Goal: Check status: Check status

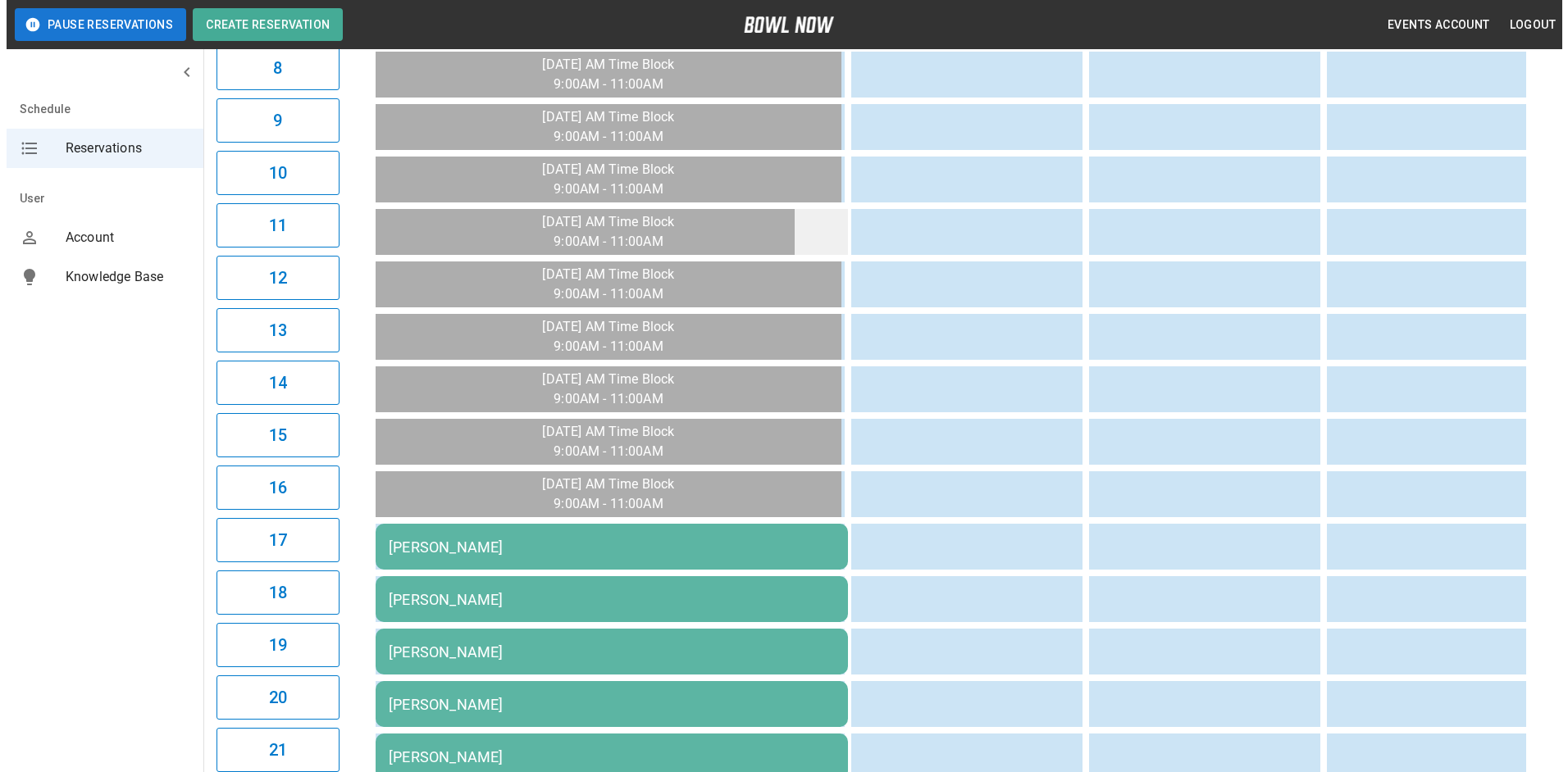
scroll to position [753, 0]
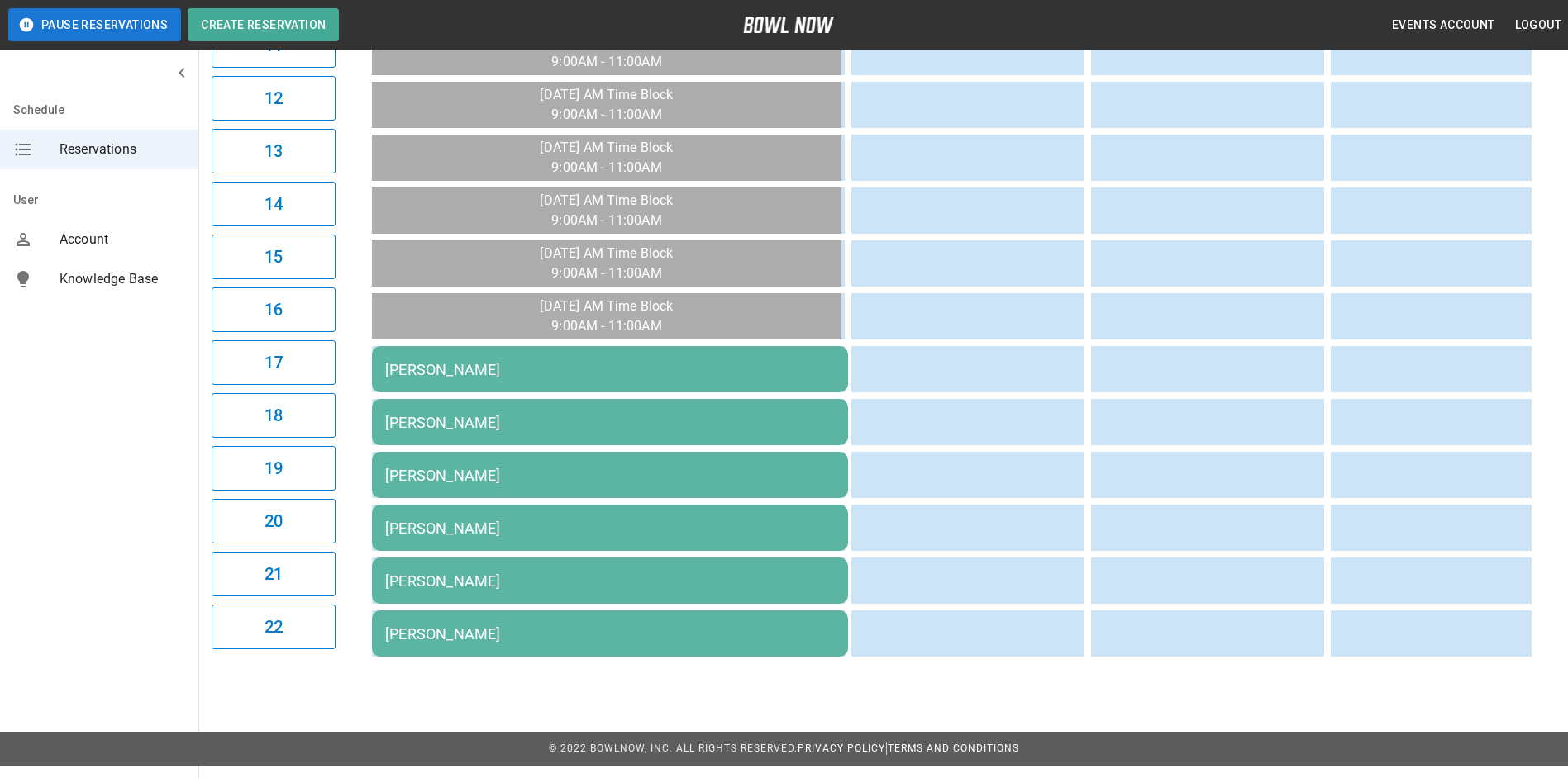
click at [672, 357] on td "[PERSON_NAME]" at bounding box center [610, 370] width 476 height 46
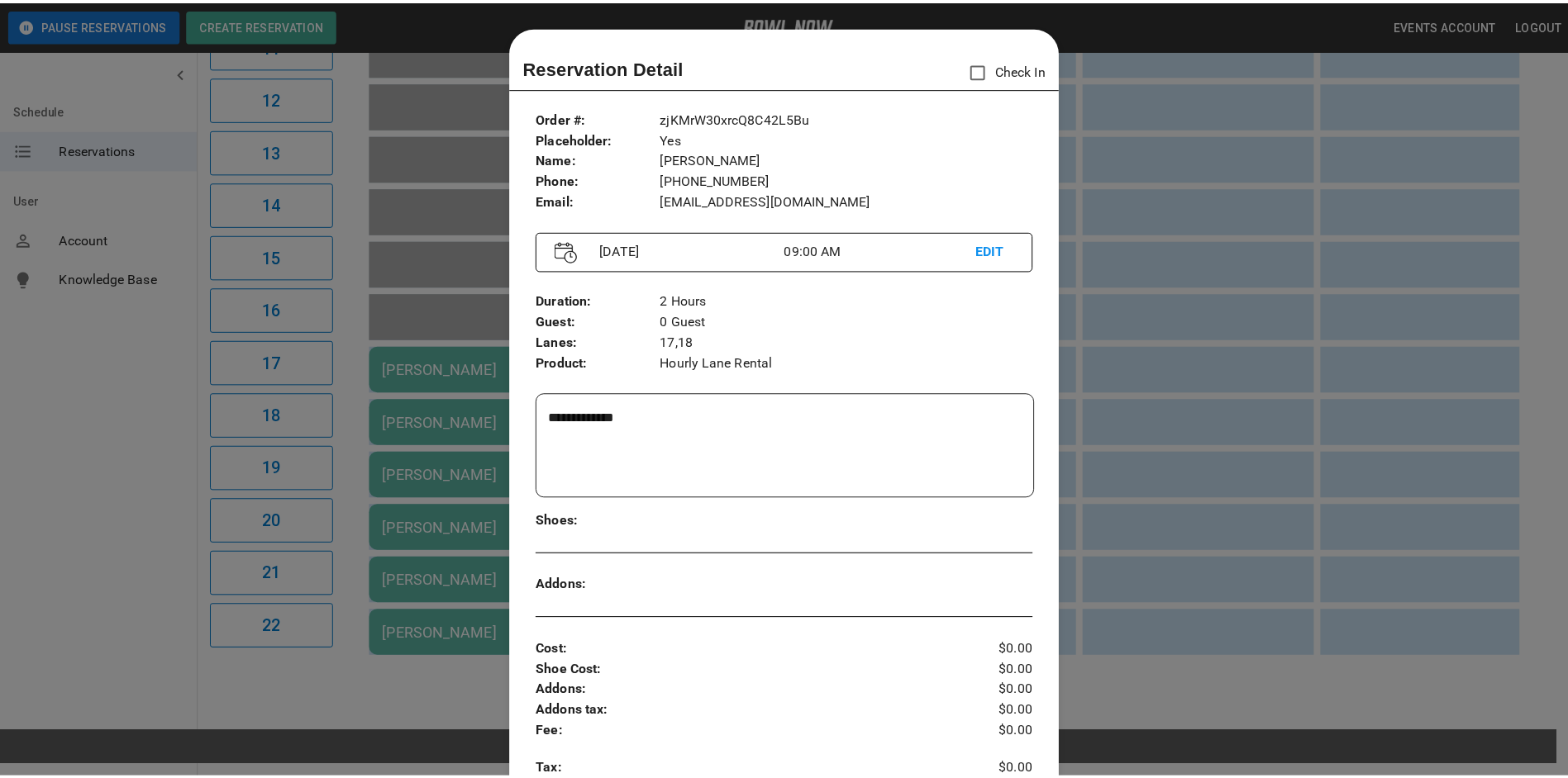
scroll to position [26, 0]
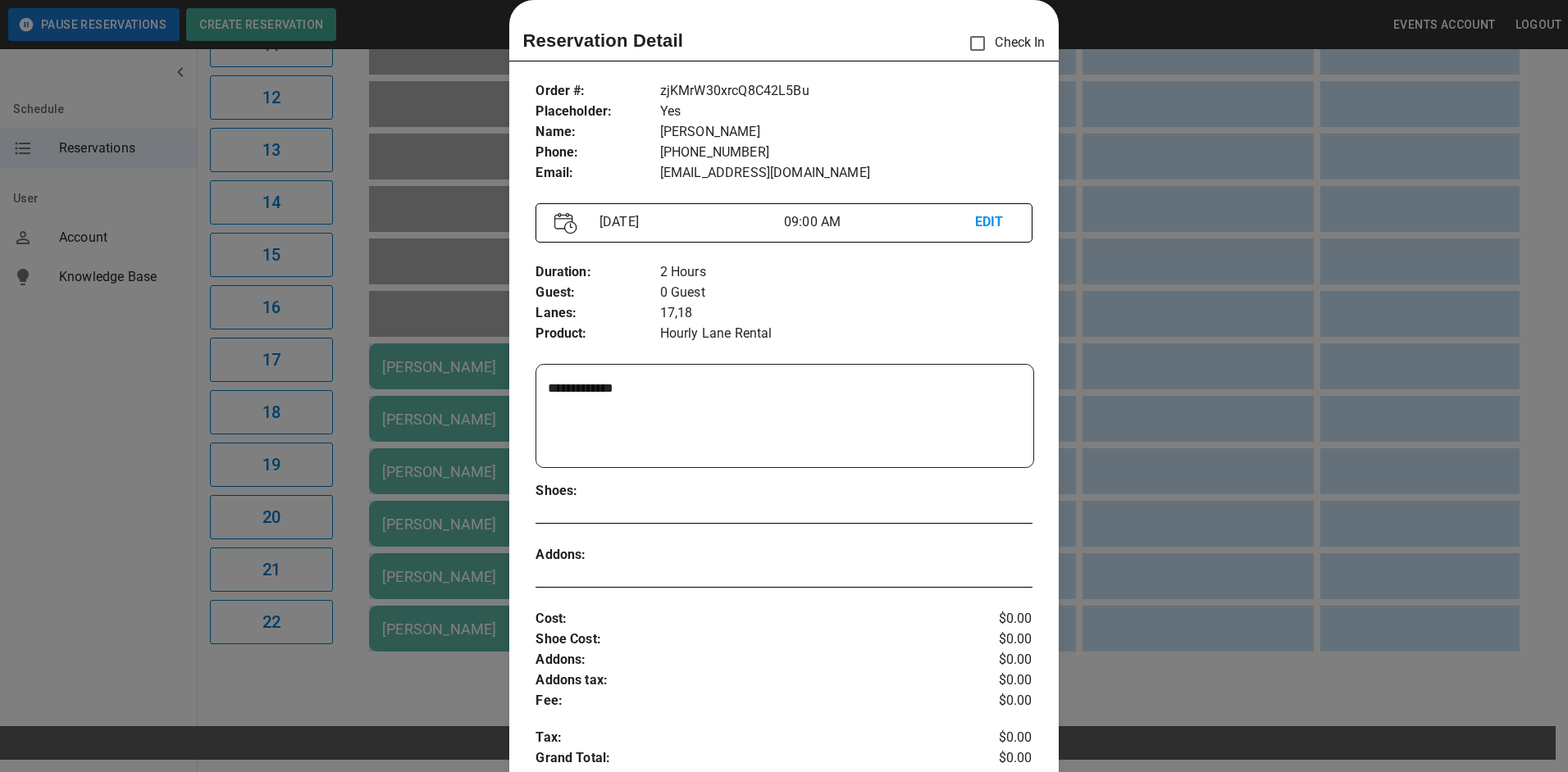
click at [1086, 327] on div at bounding box center [784, 386] width 1568 height 772
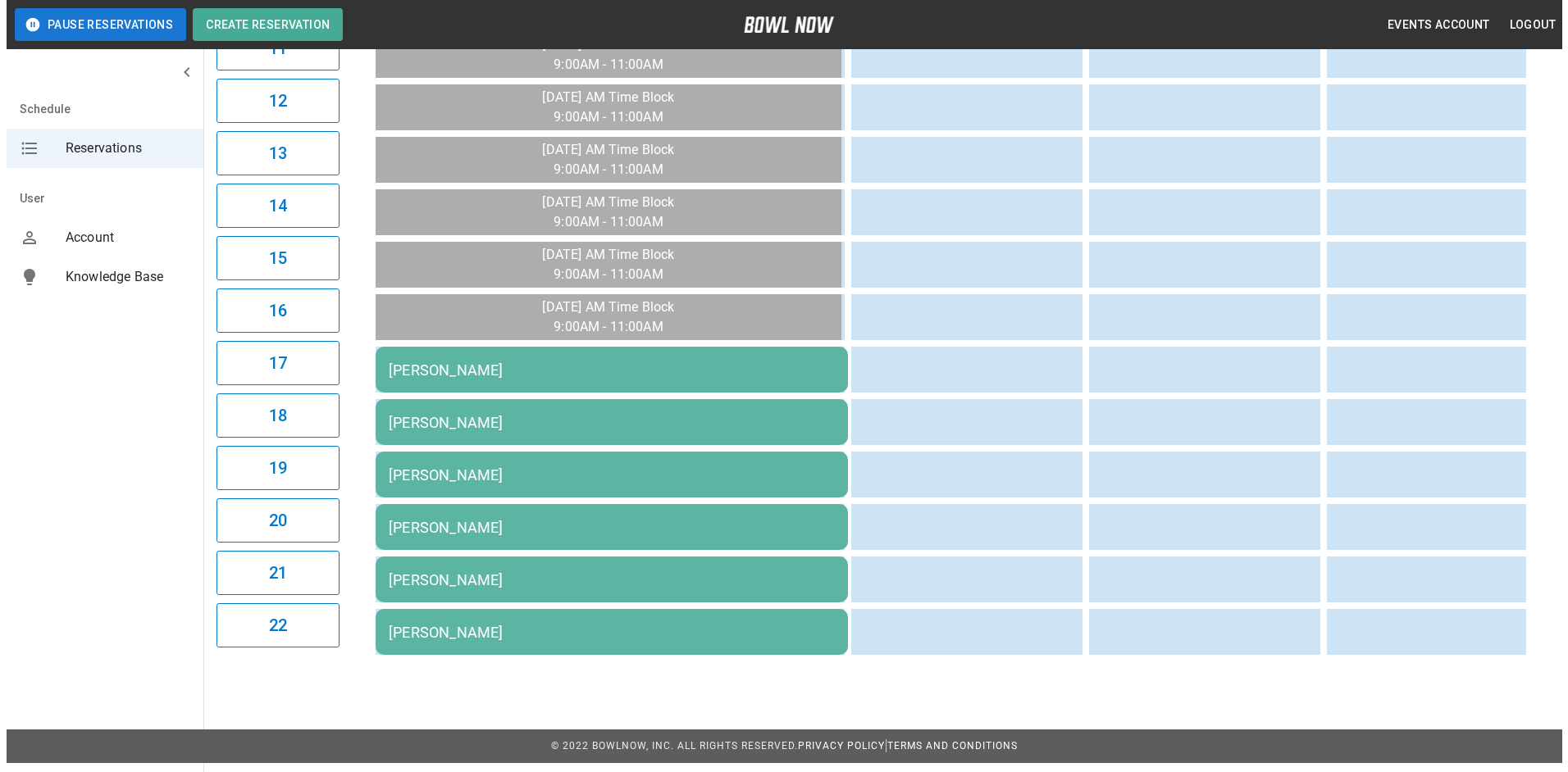
scroll to position [753, 0]
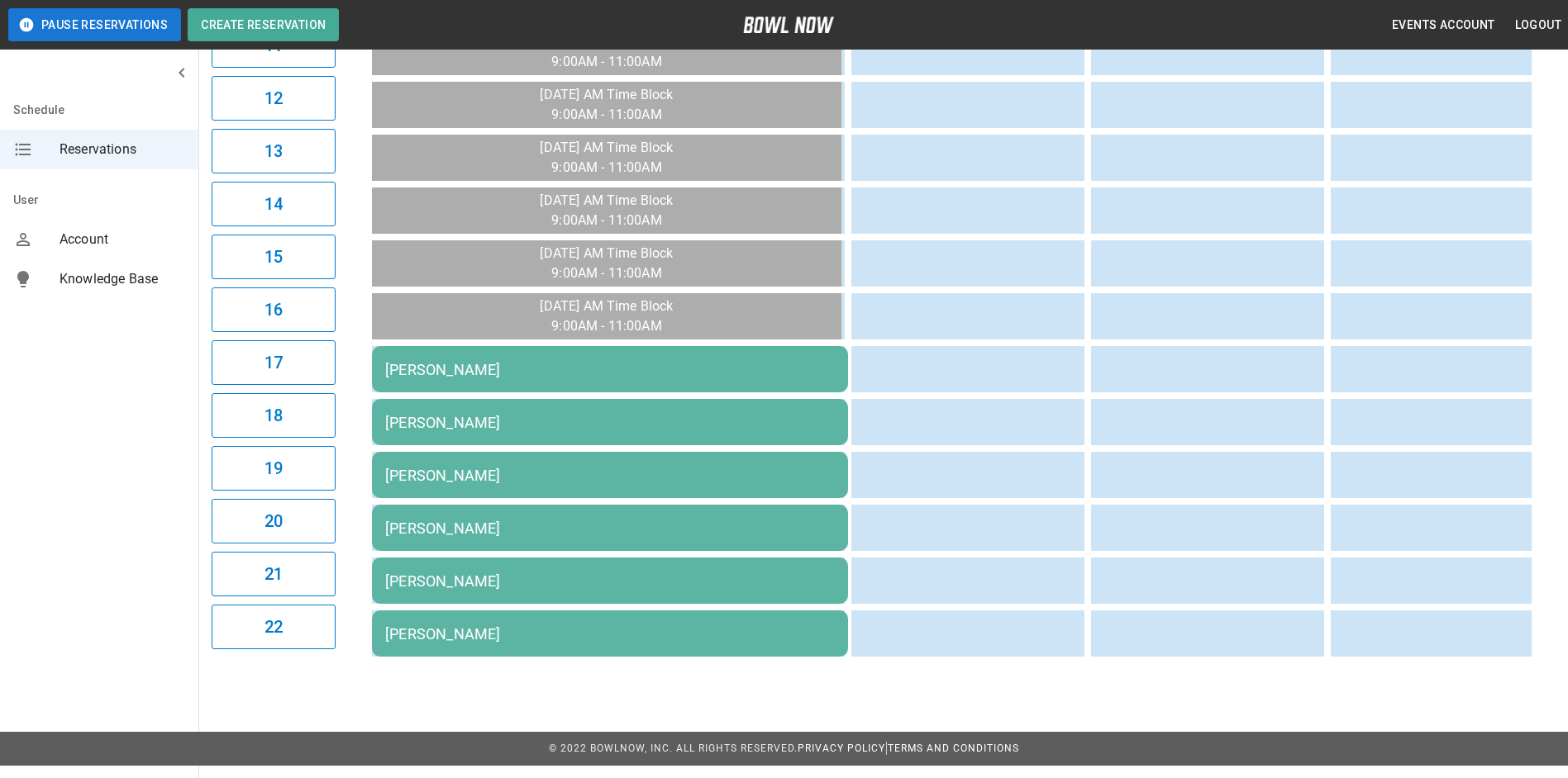
click at [475, 641] on div "[PERSON_NAME]" at bounding box center [610, 634] width 450 height 17
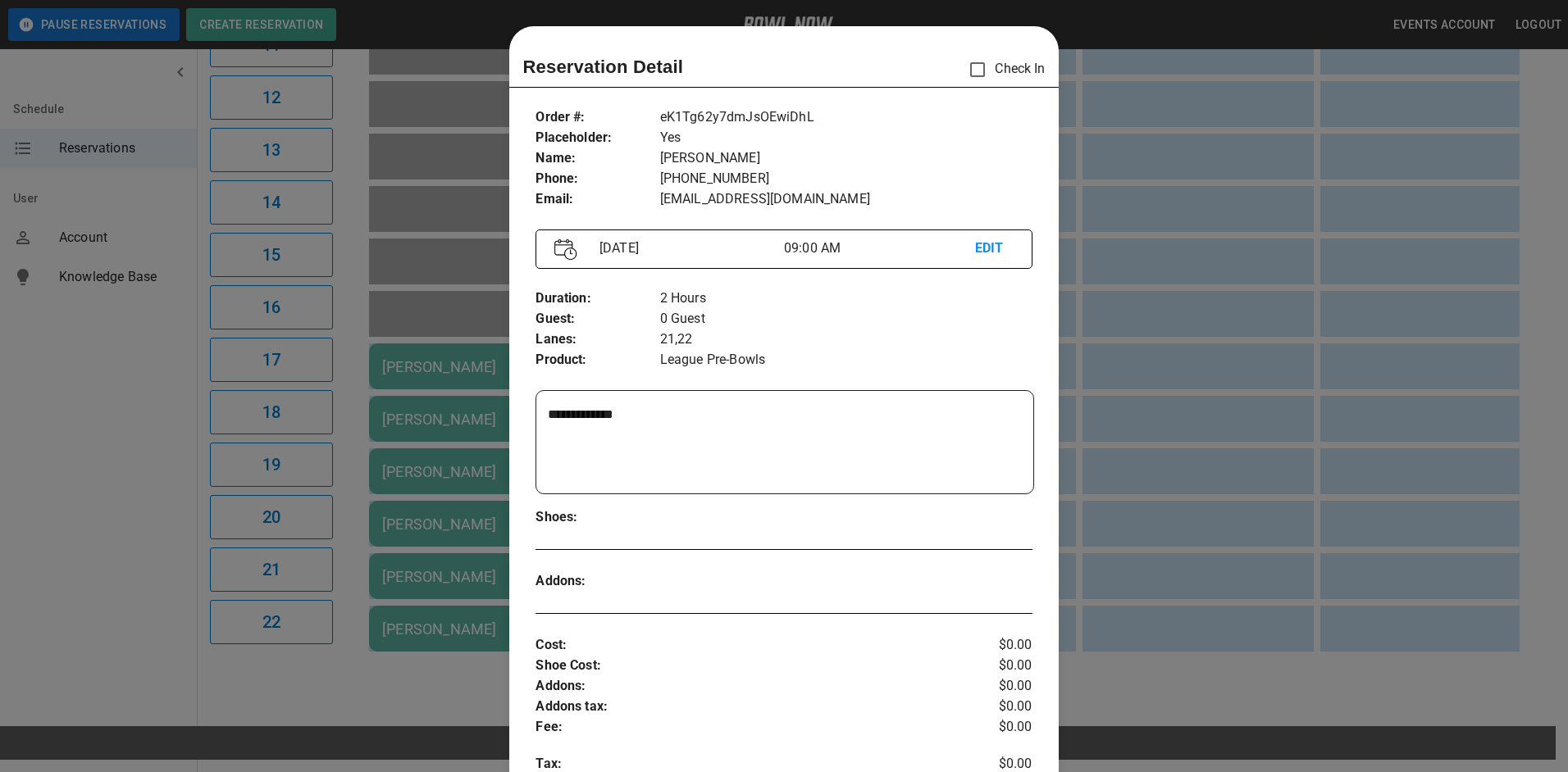
scroll to position [26, 0]
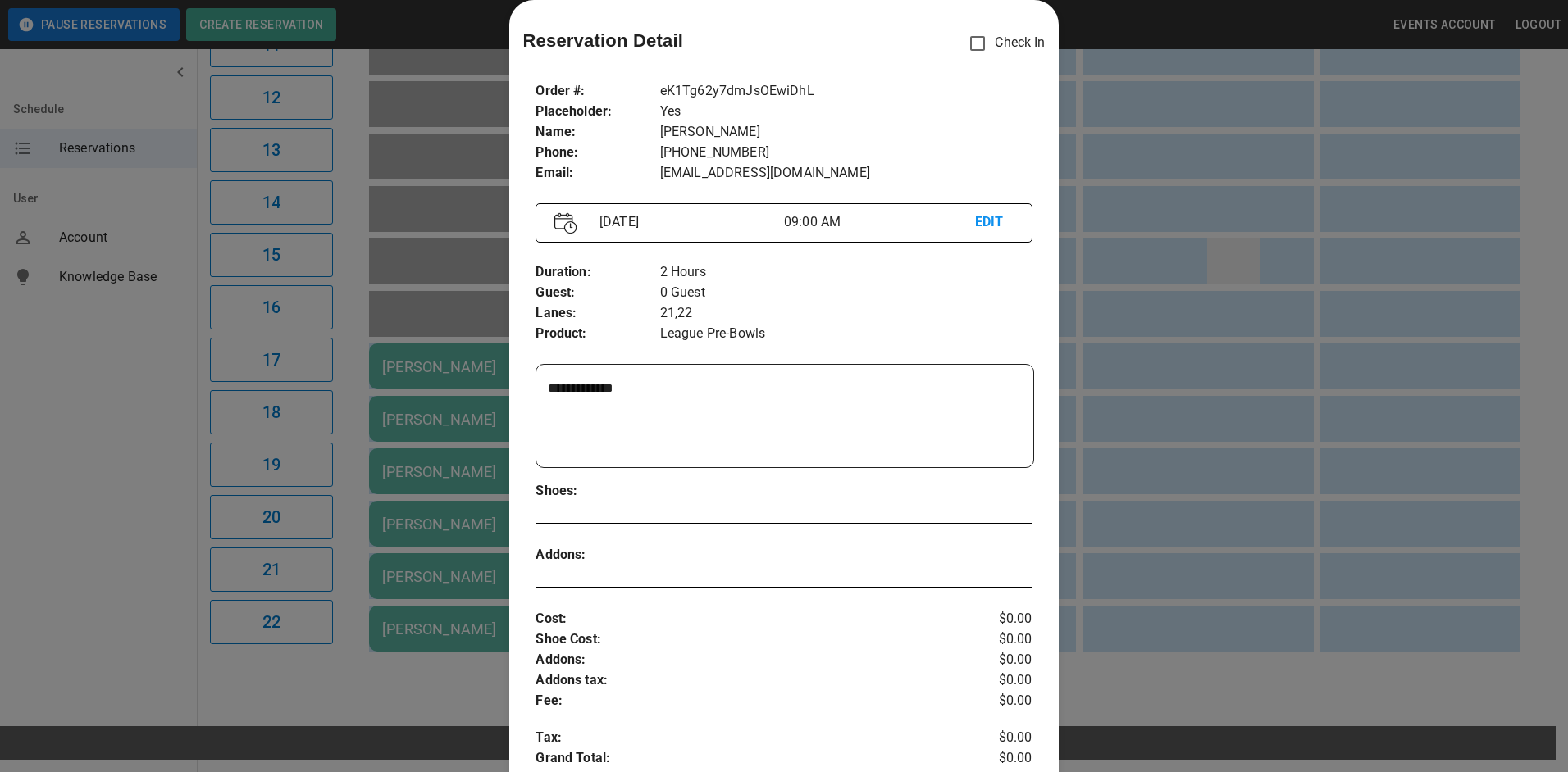
click at [1221, 244] on div at bounding box center [784, 386] width 1568 height 772
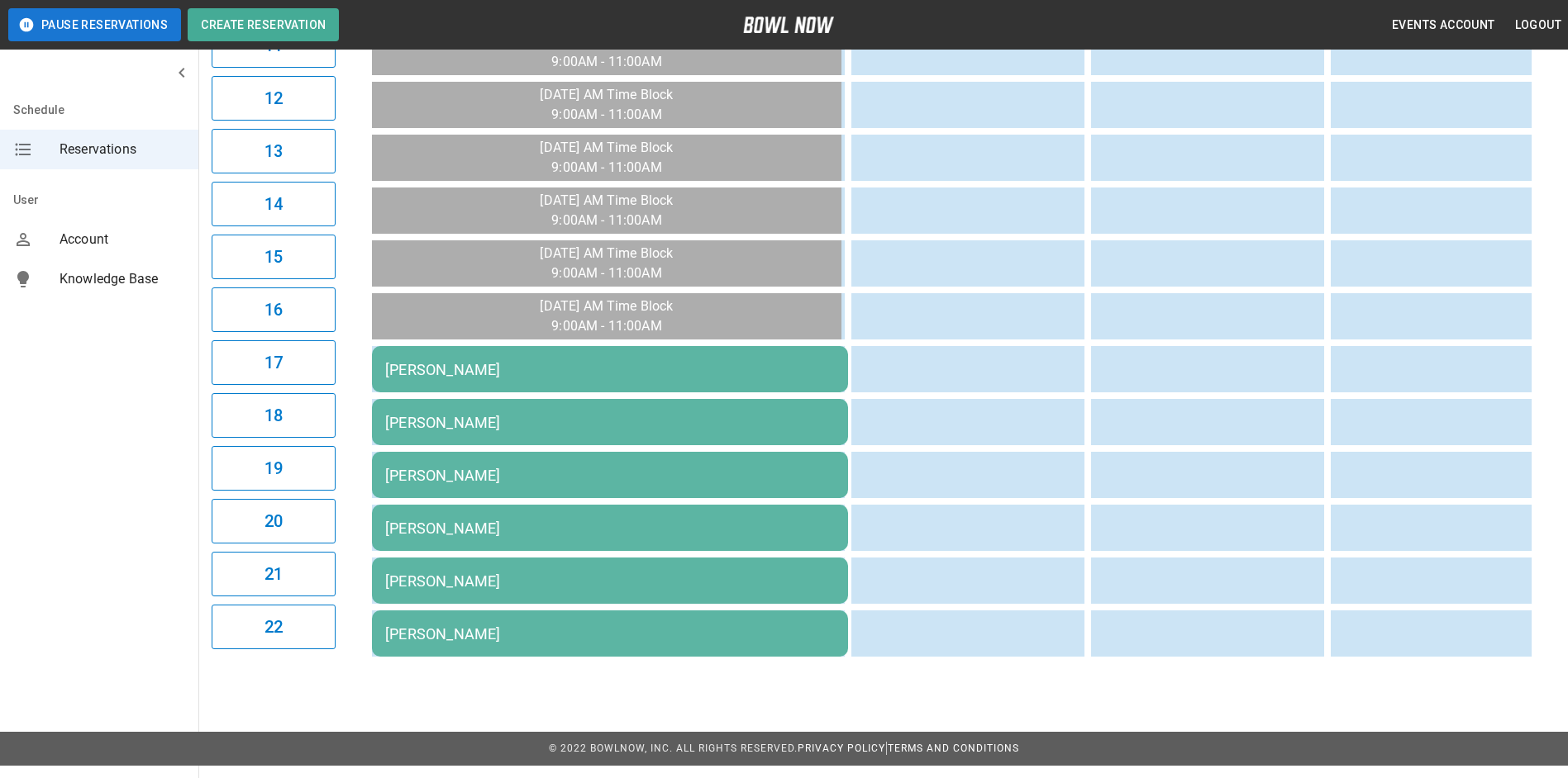
click at [791, 469] on div "[PERSON_NAME]" at bounding box center [610, 475] width 450 height 17
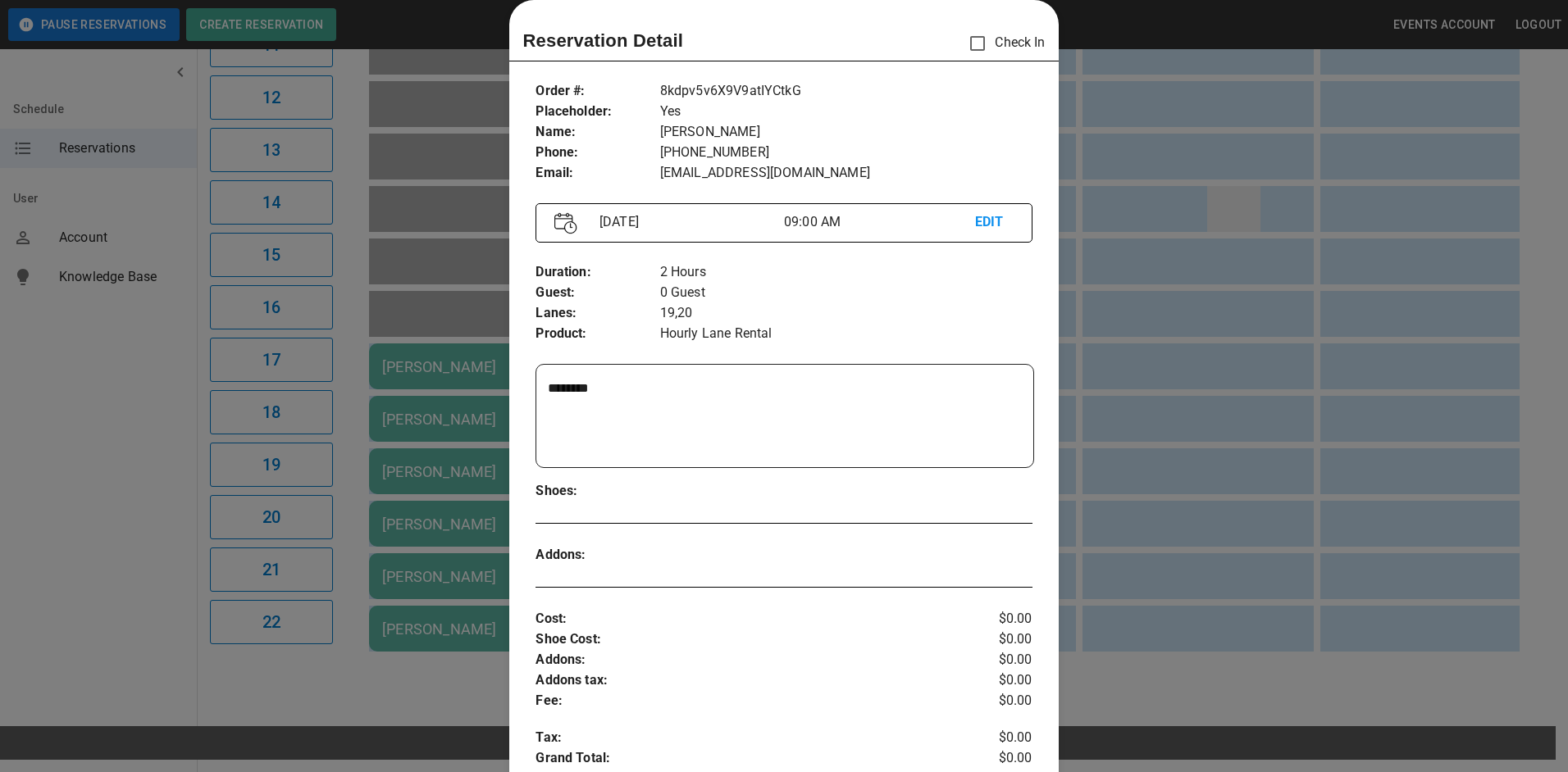
click at [1219, 221] on div at bounding box center [784, 386] width 1568 height 772
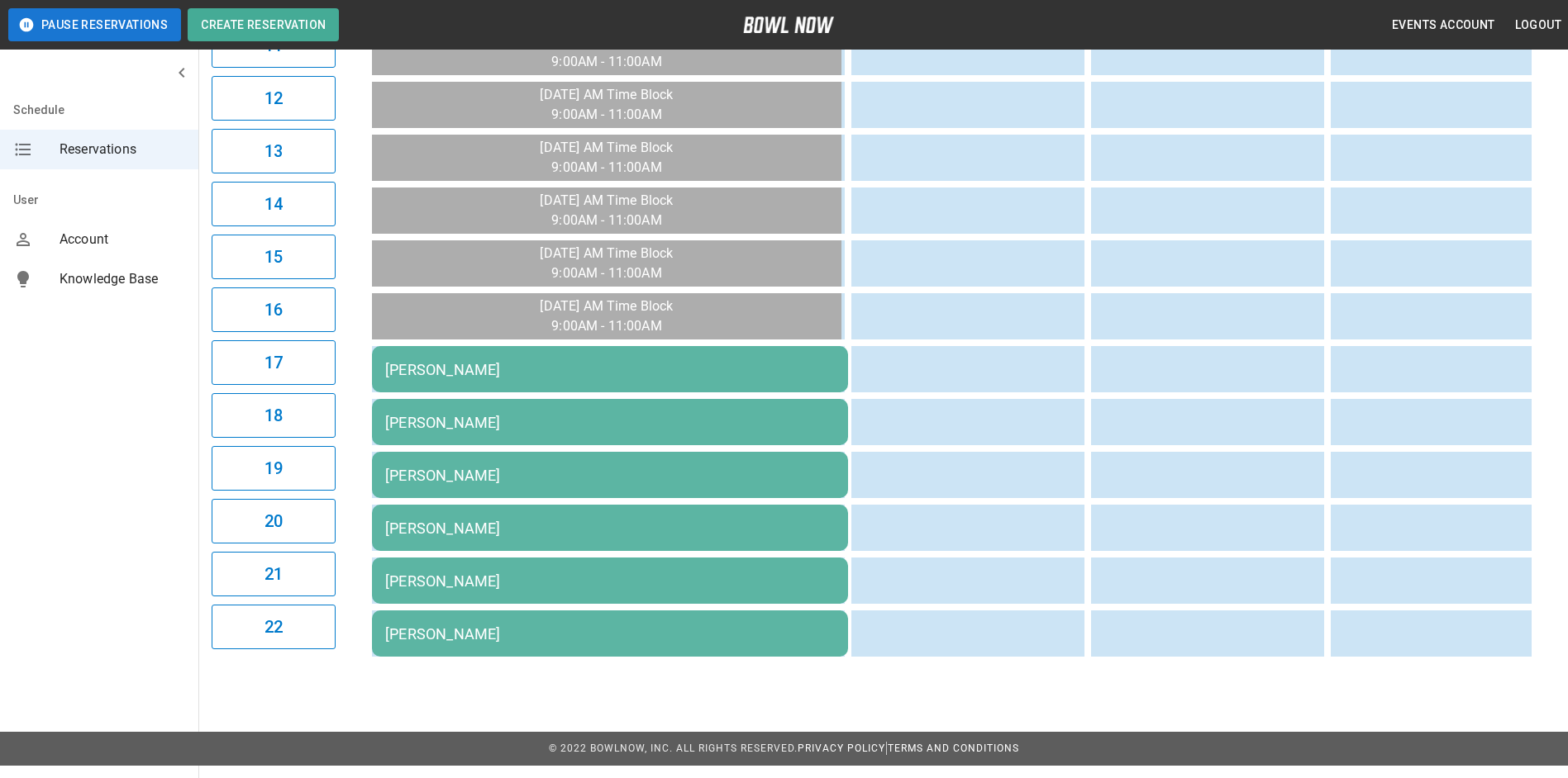
click at [778, 373] on div "[PERSON_NAME]" at bounding box center [610, 370] width 450 height 17
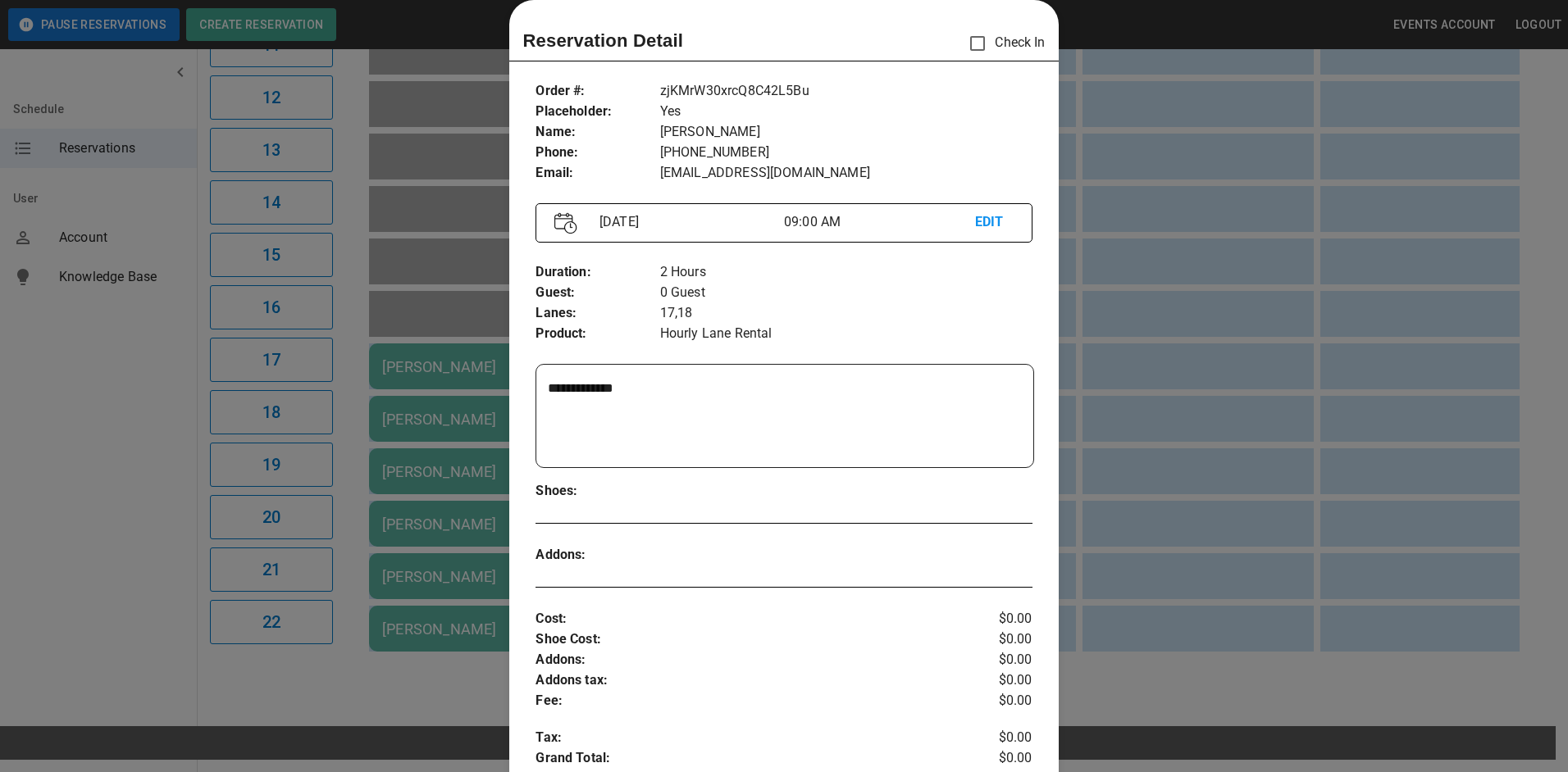
click at [1182, 278] on div at bounding box center [784, 386] width 1568 height 772
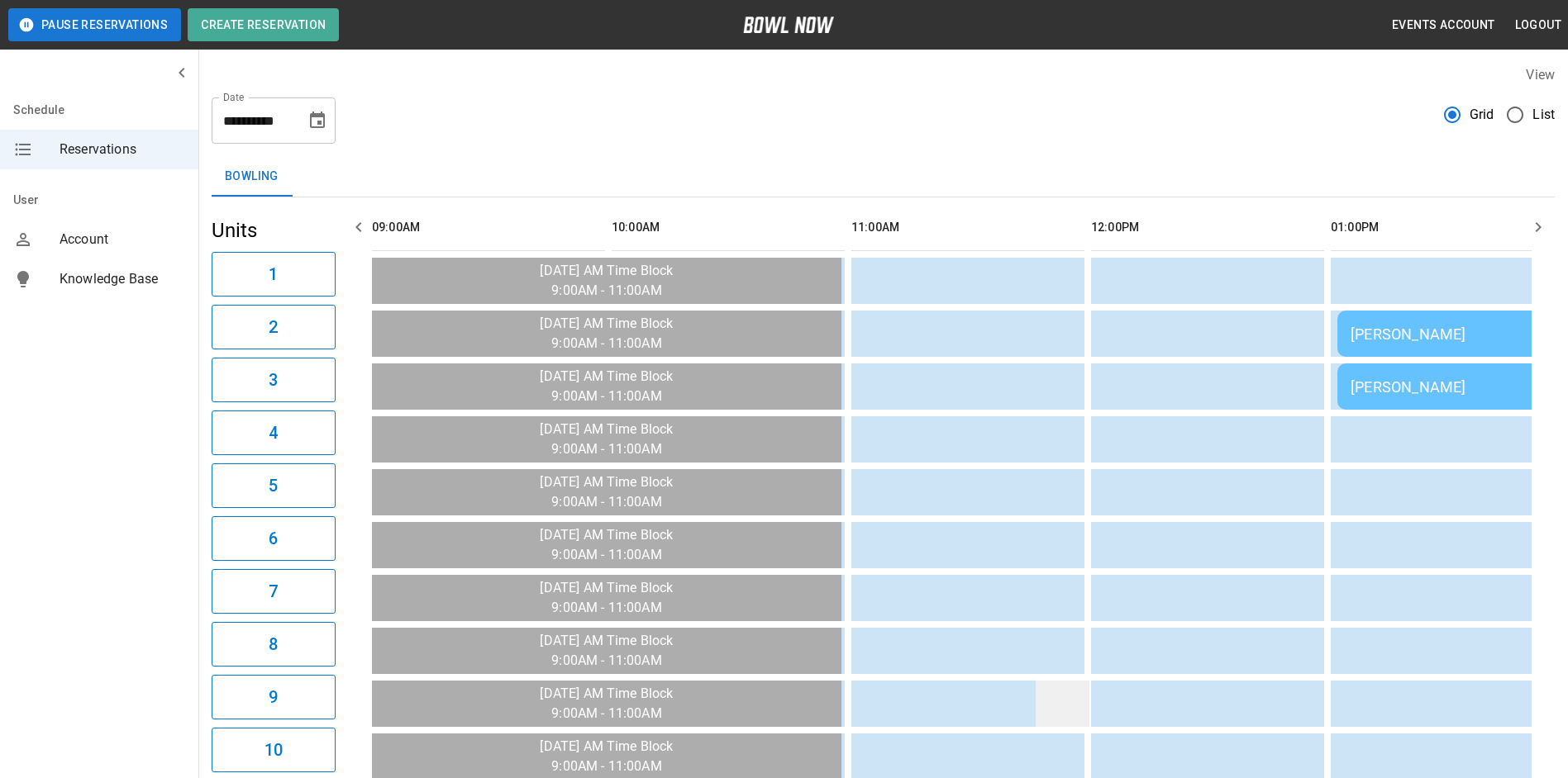
scroll to position [0, 0]
click at [1531, 241] on button "button" at bounding box center [1538, 228] width 33 height 33
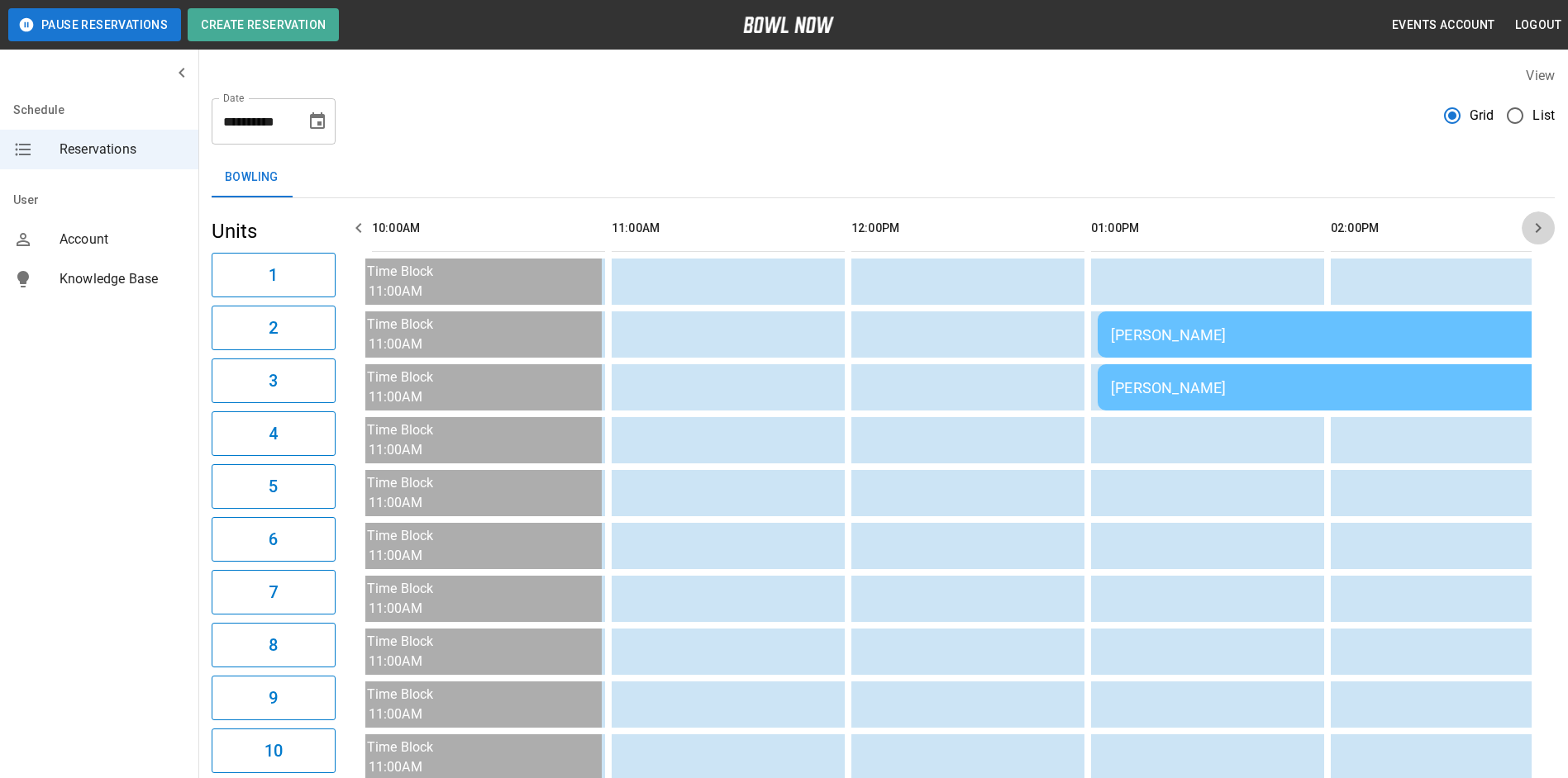
click at [1531, 241] on button "button" at bounding box center [1538, 228] width 33 height 33
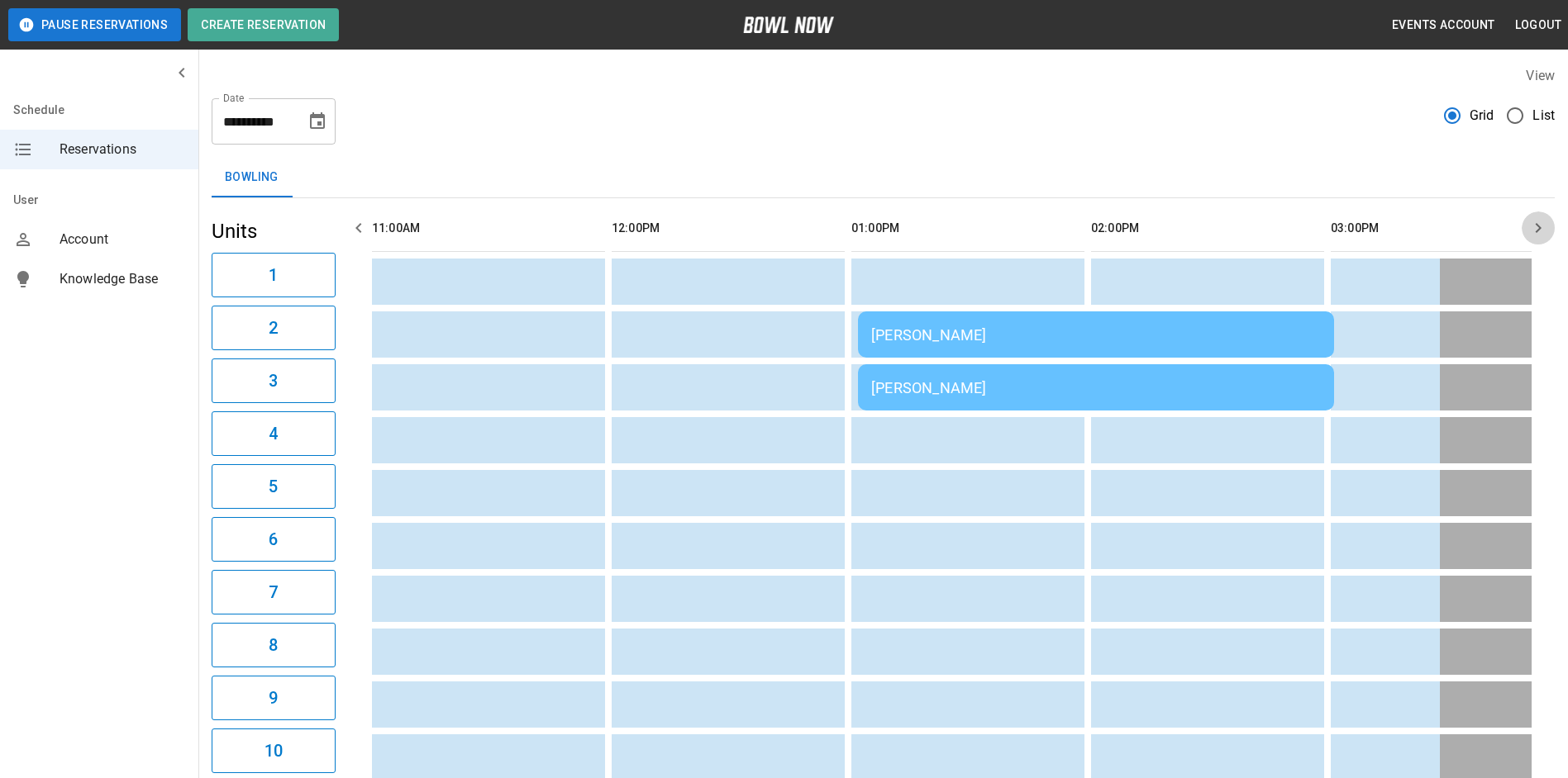
click at [1531, 241] on button "button" at bounding box center [1538, 228] width 33 height 33
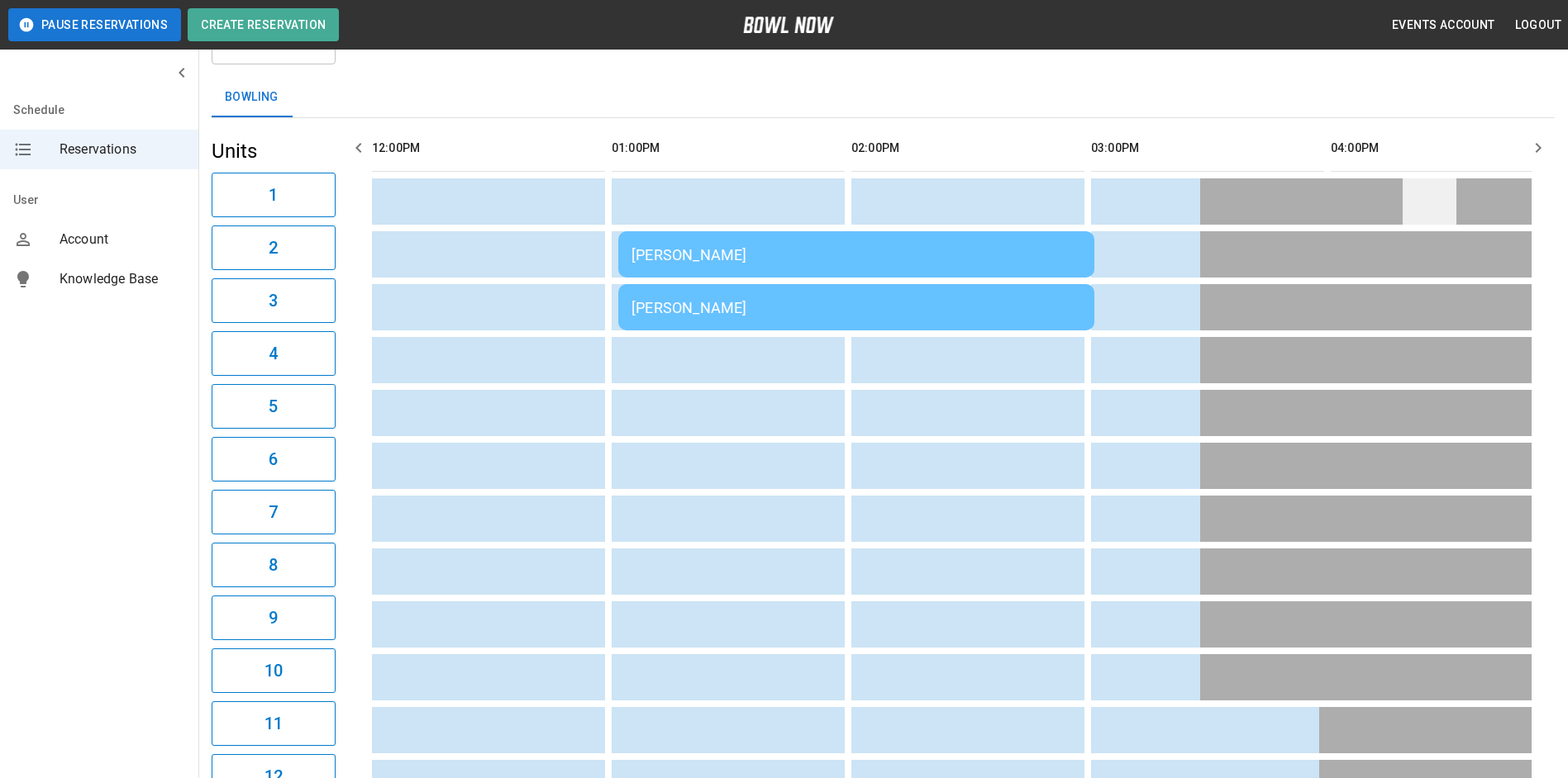
scroll to position [0, 0]
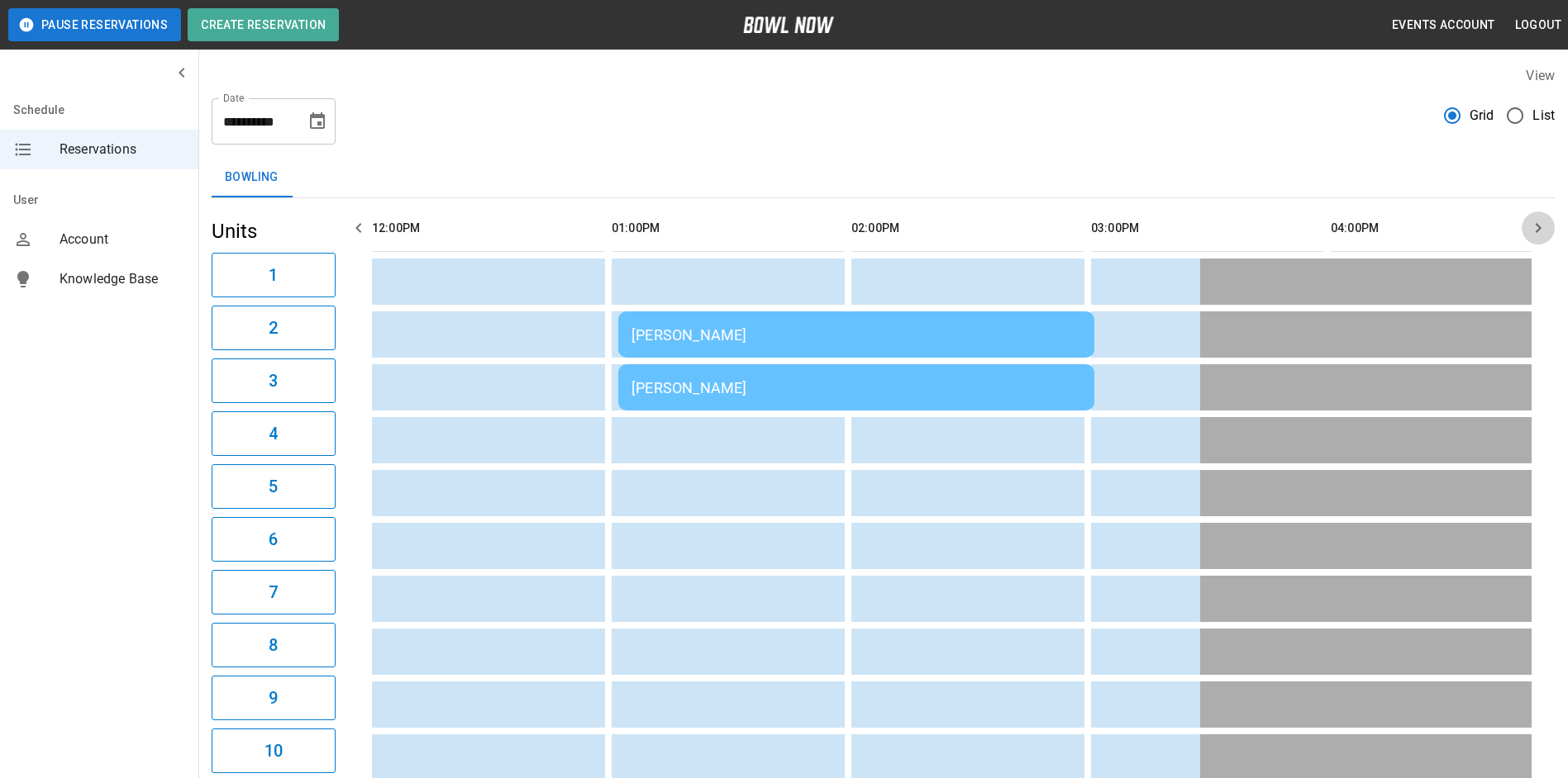
click at [1531, 238] on button "button" at bounding box center [1538, 228] width 33 height 33
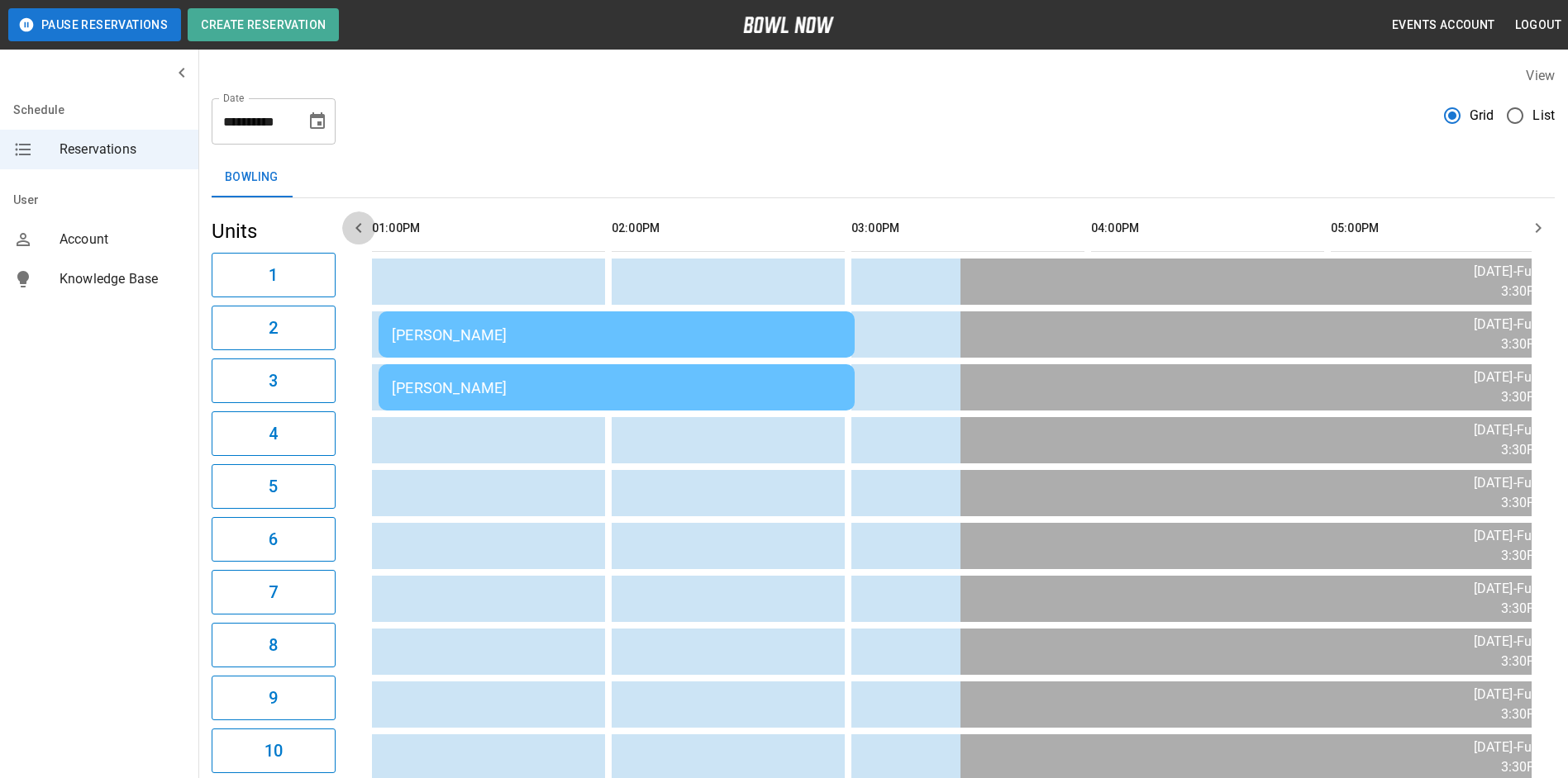
click at [357, 235] on icon "button" at bounding box center [359, 228] width 20 height 20
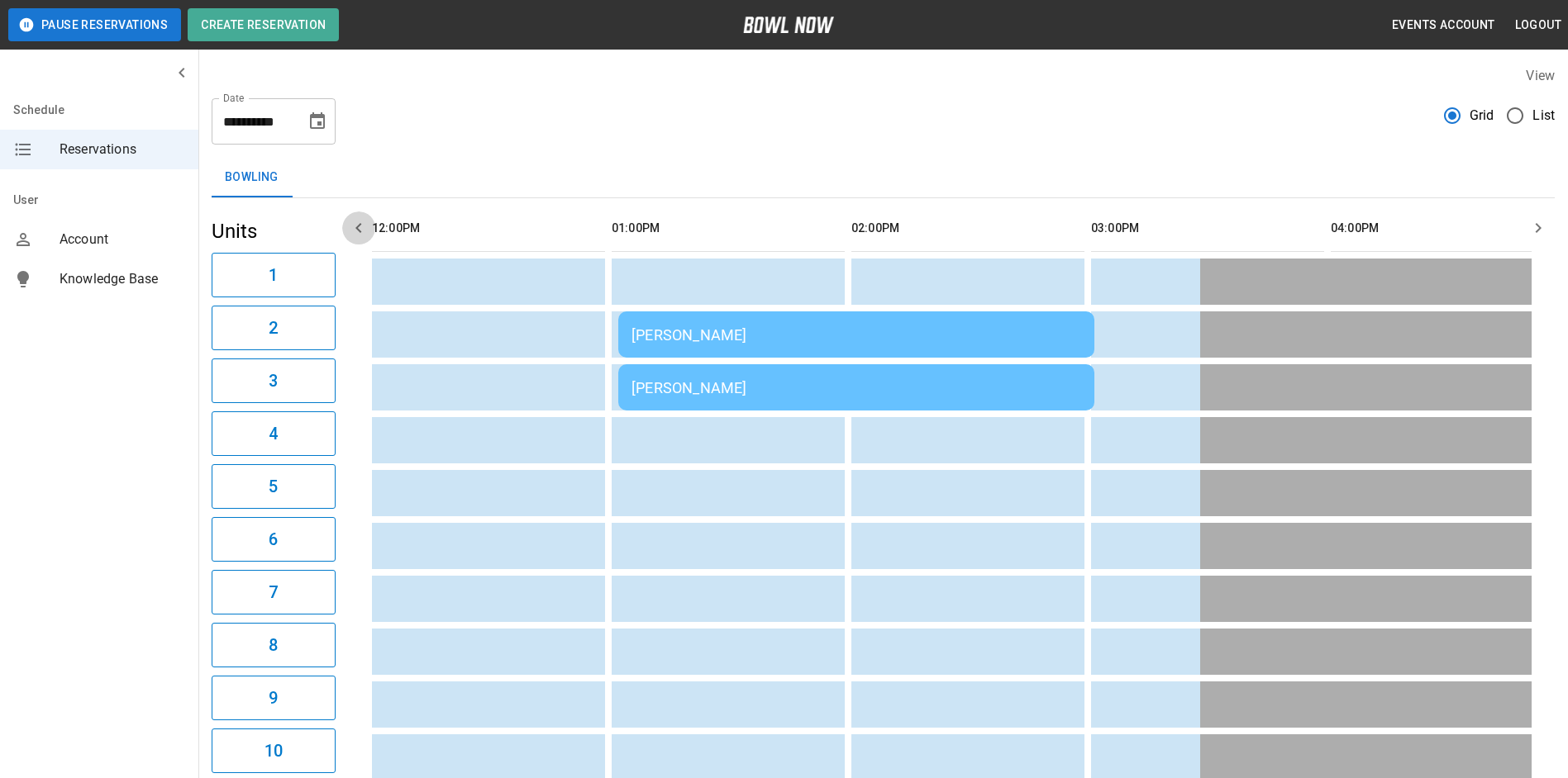
click at [357, 235] on icon "button" at bounding box center [359, 228] width 20 height 20
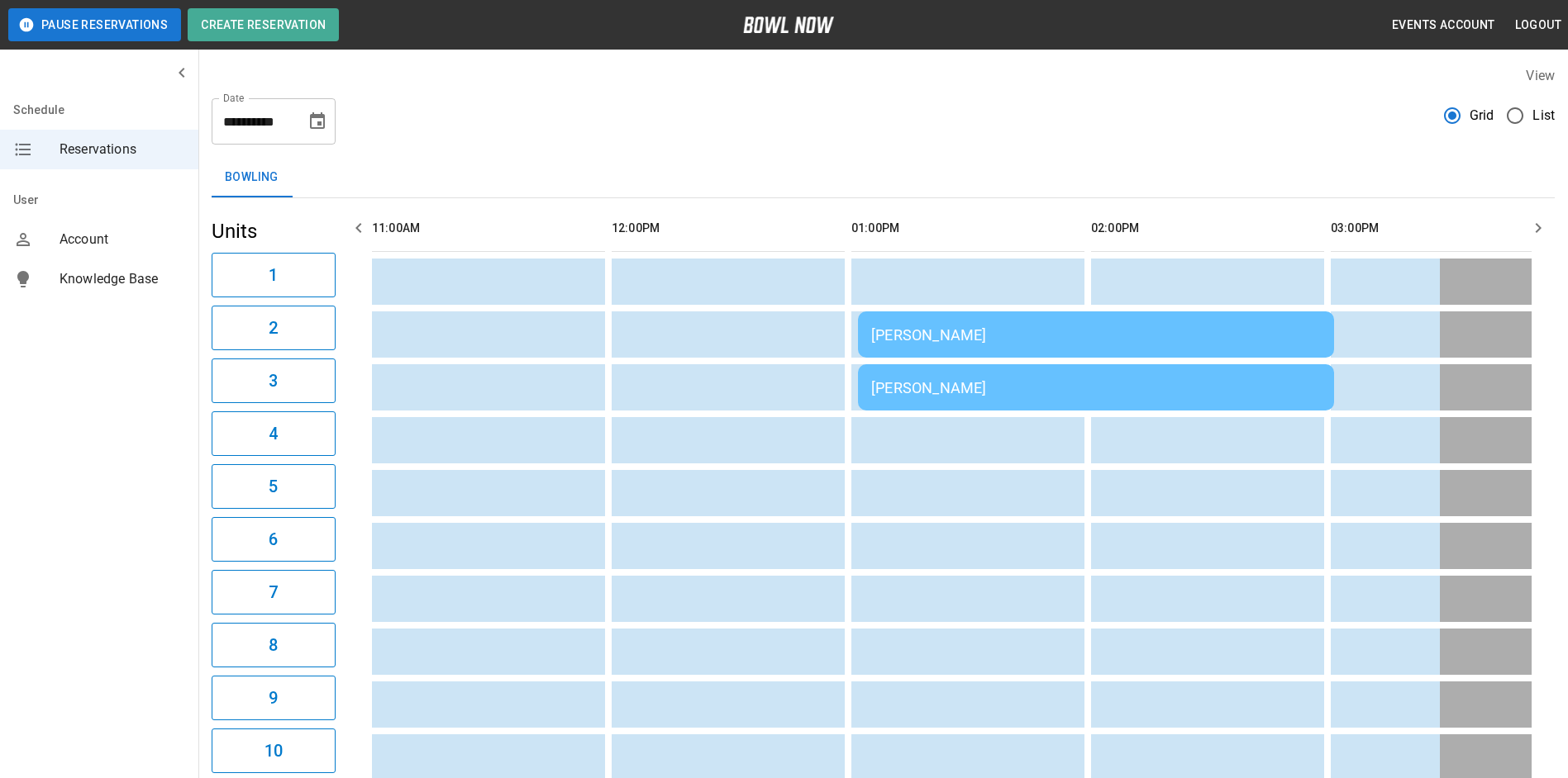
click at [357, 235] on icon "button" at bounding box center [359, 228] width 20 height 20
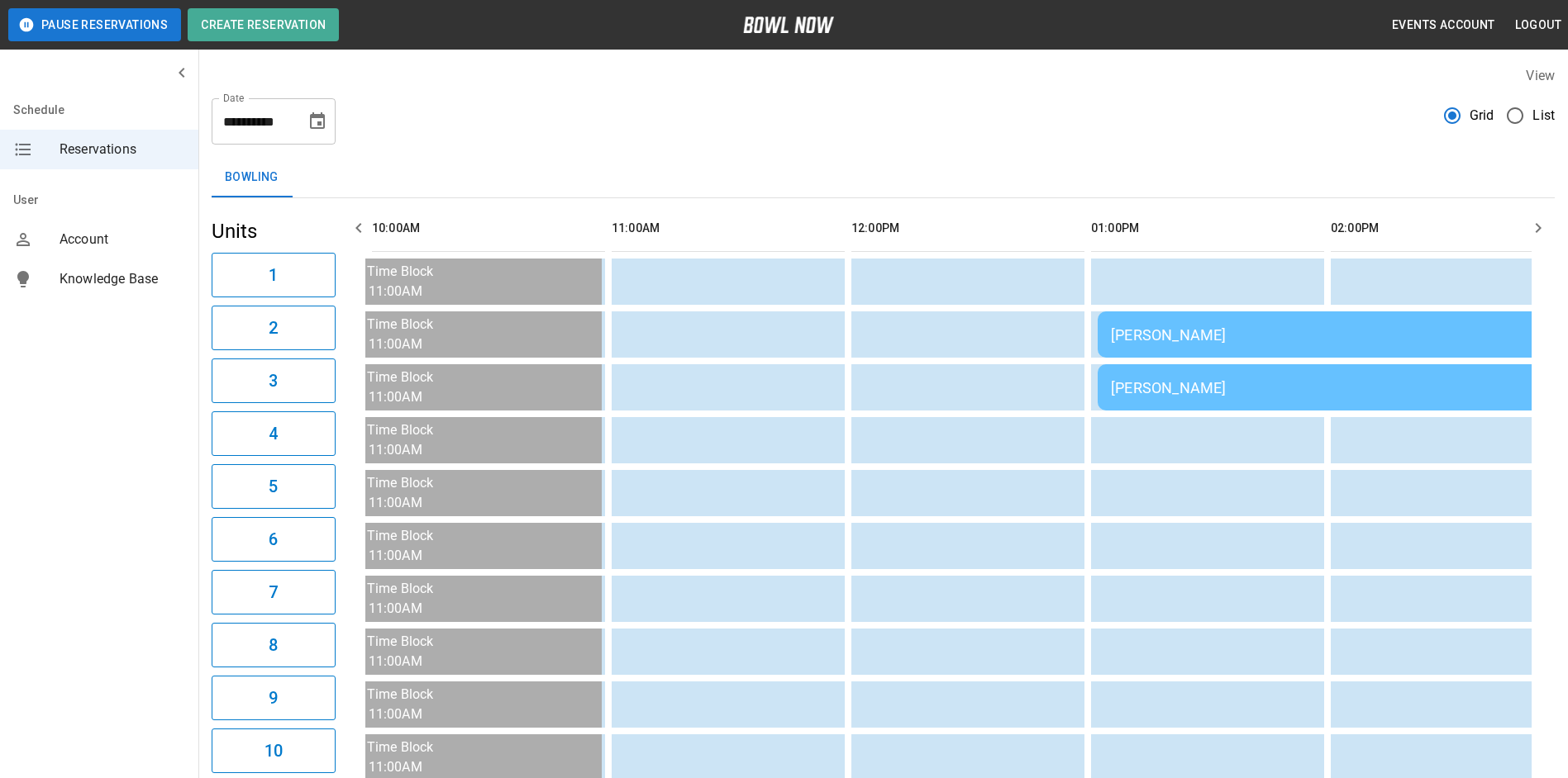
click at [357, 235] on icon "button" at bounding box center [359, 228] width 20 height 20
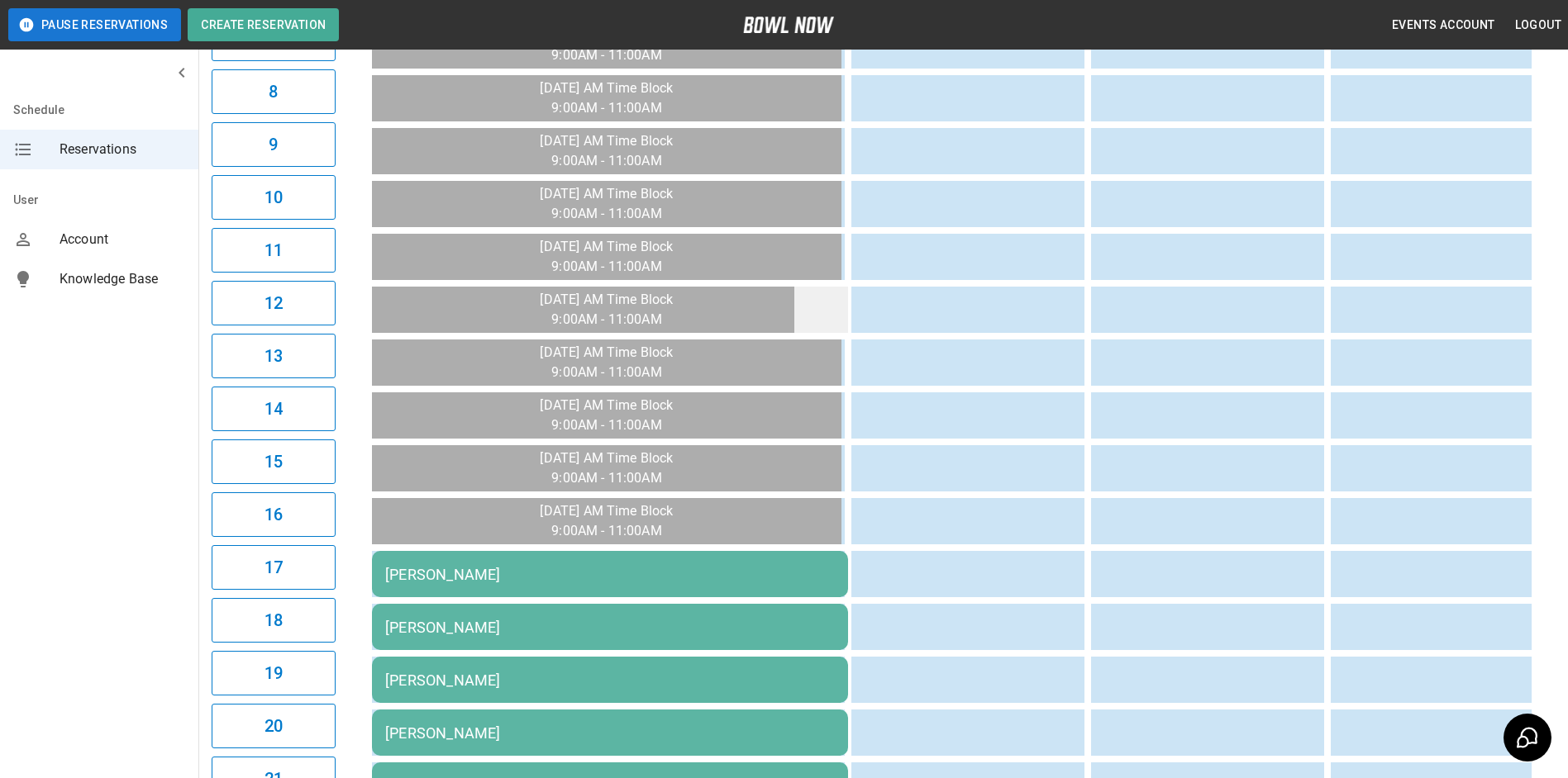
scroll to position [759, 0]
